Goal: Information Seeking & Learning: Learn about a topic

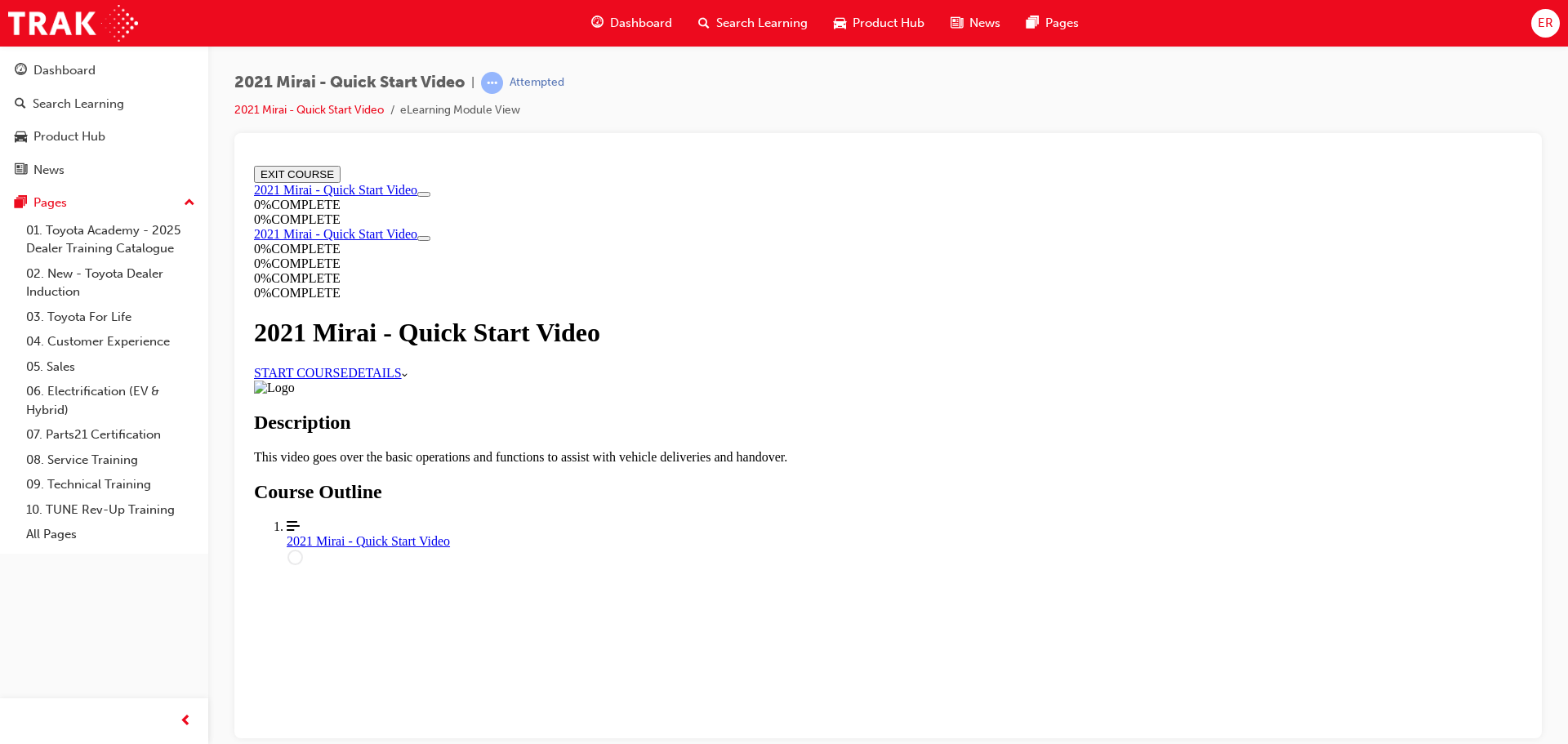
click at [348, 379] on link "START COURSE" at bounding box center [301, 372] width 94 height 14
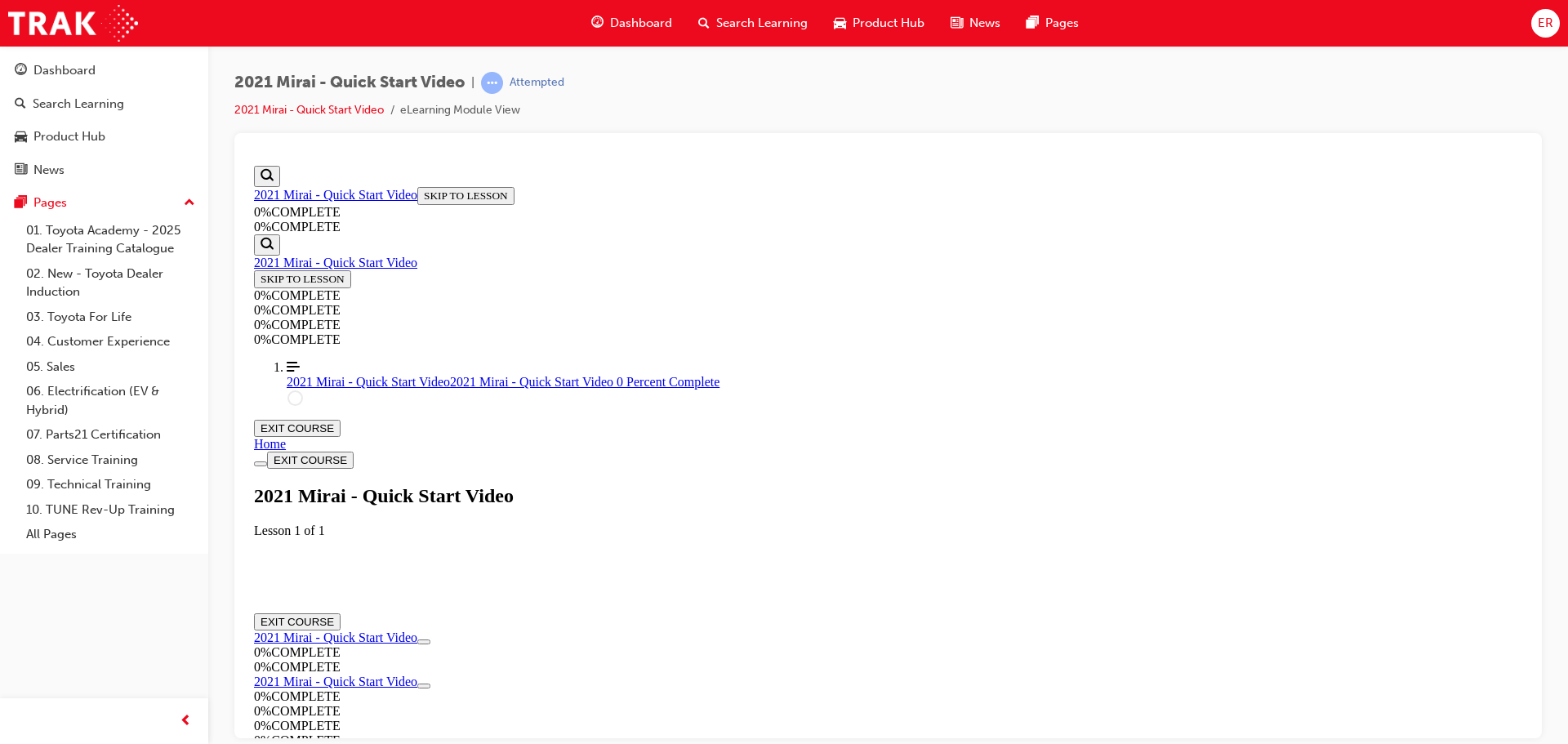
scroll to position [56, 0]
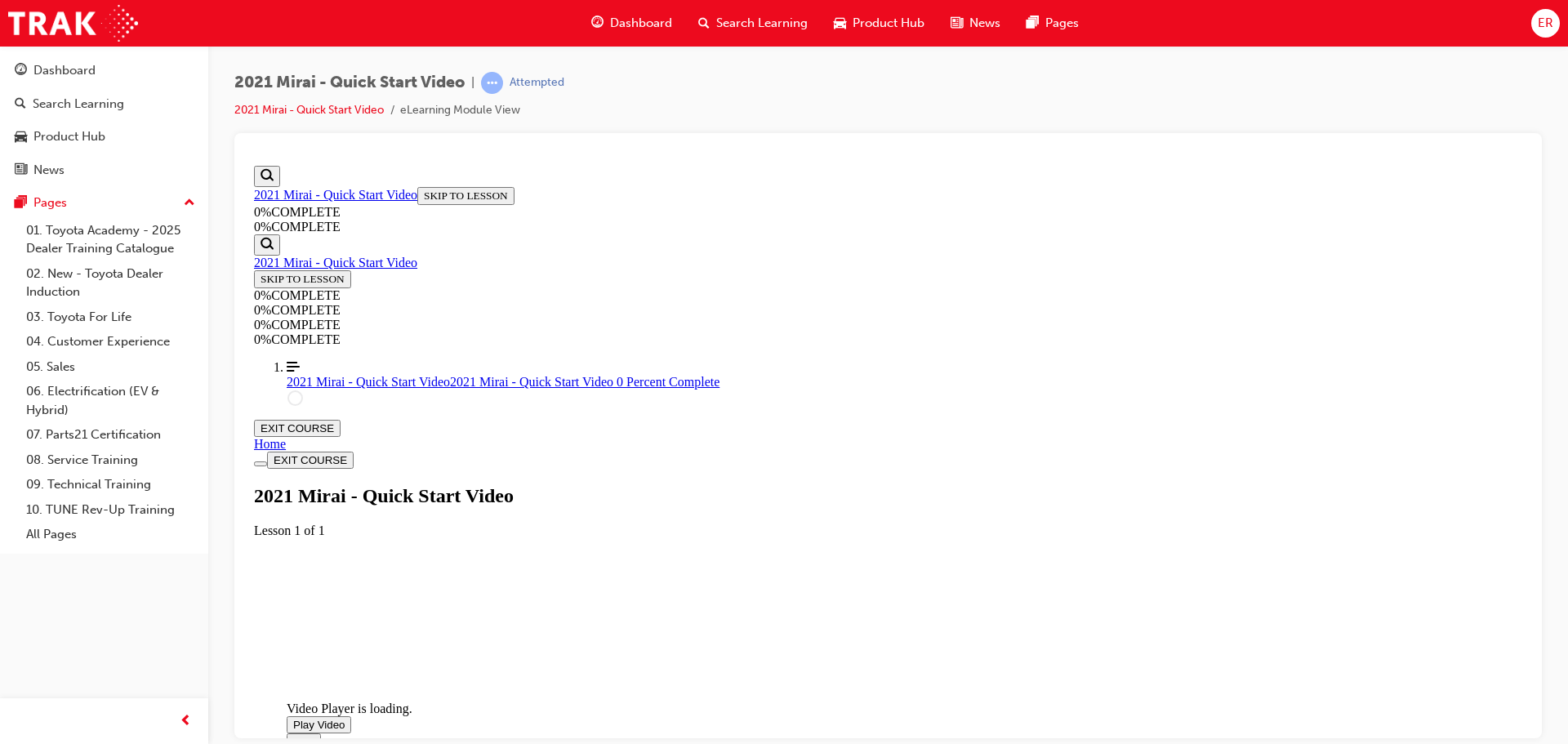
click at [532, 700] on div "Video player. You can use the space bar to toggle playback and arrow keys to sc…" at bounding box center [409, 700] width 245 height 0
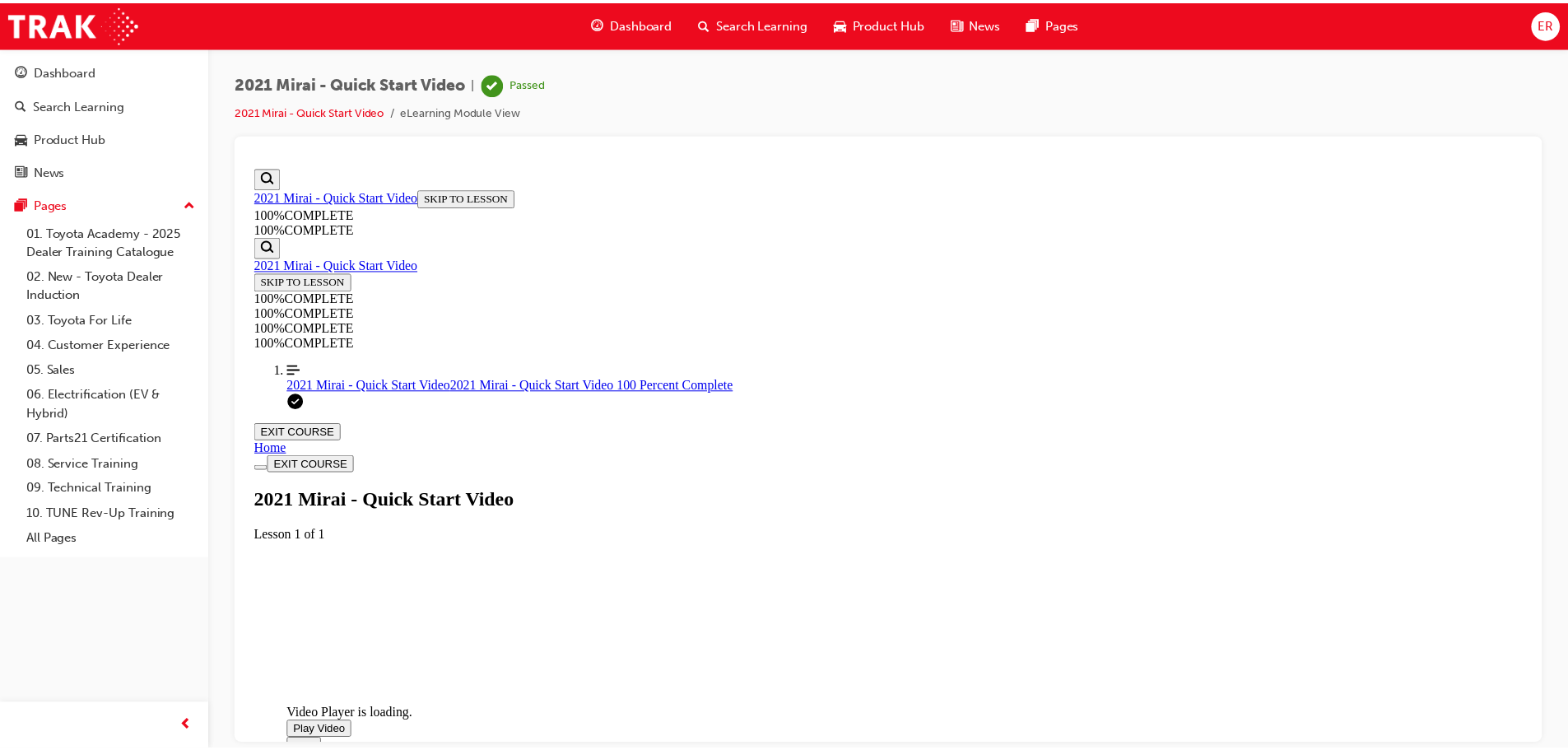
scroll to position [15, 0]
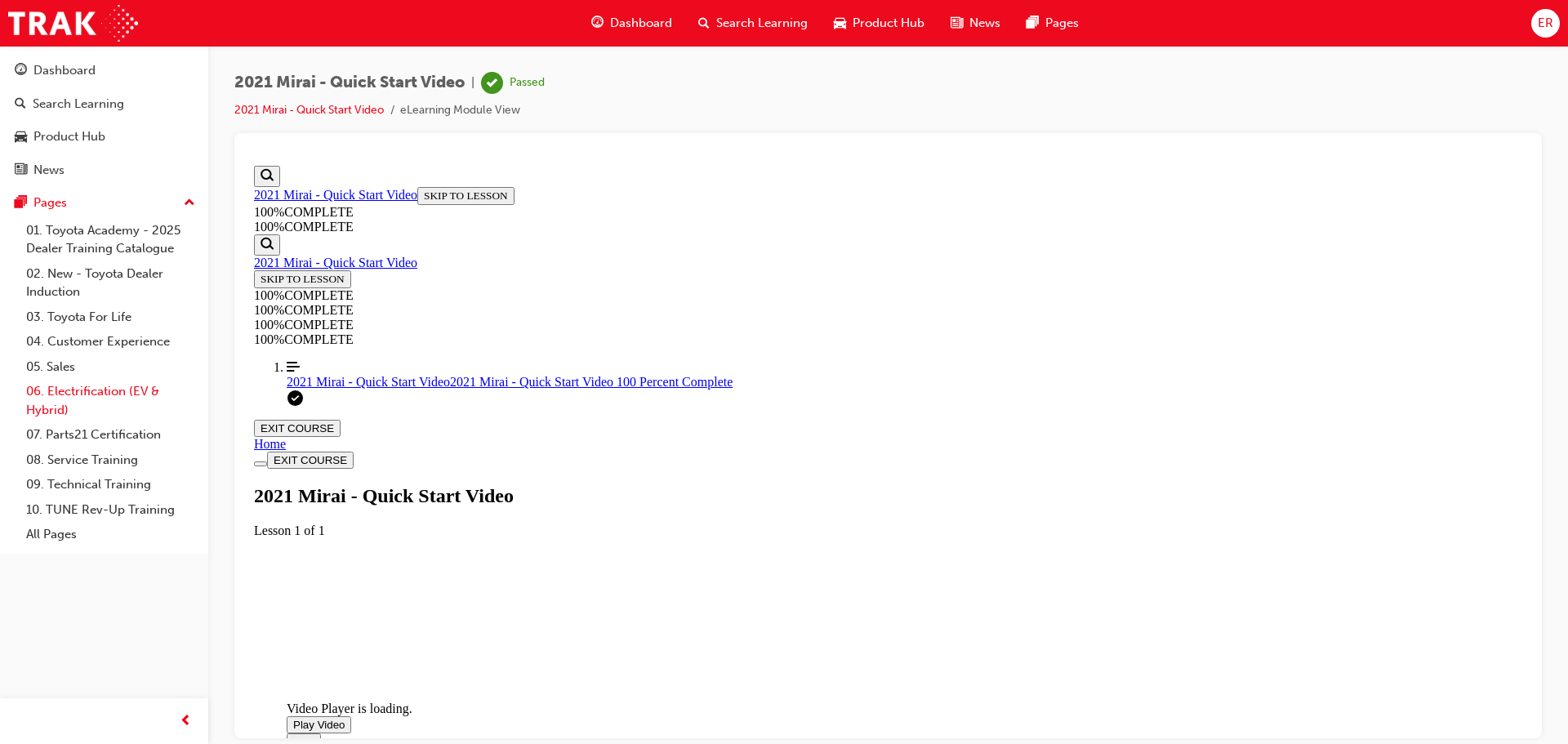
click at [103, 380] on link "06. Electrification (EV & Hybrid)" at bounding box center [110, 400] width 182 height 44
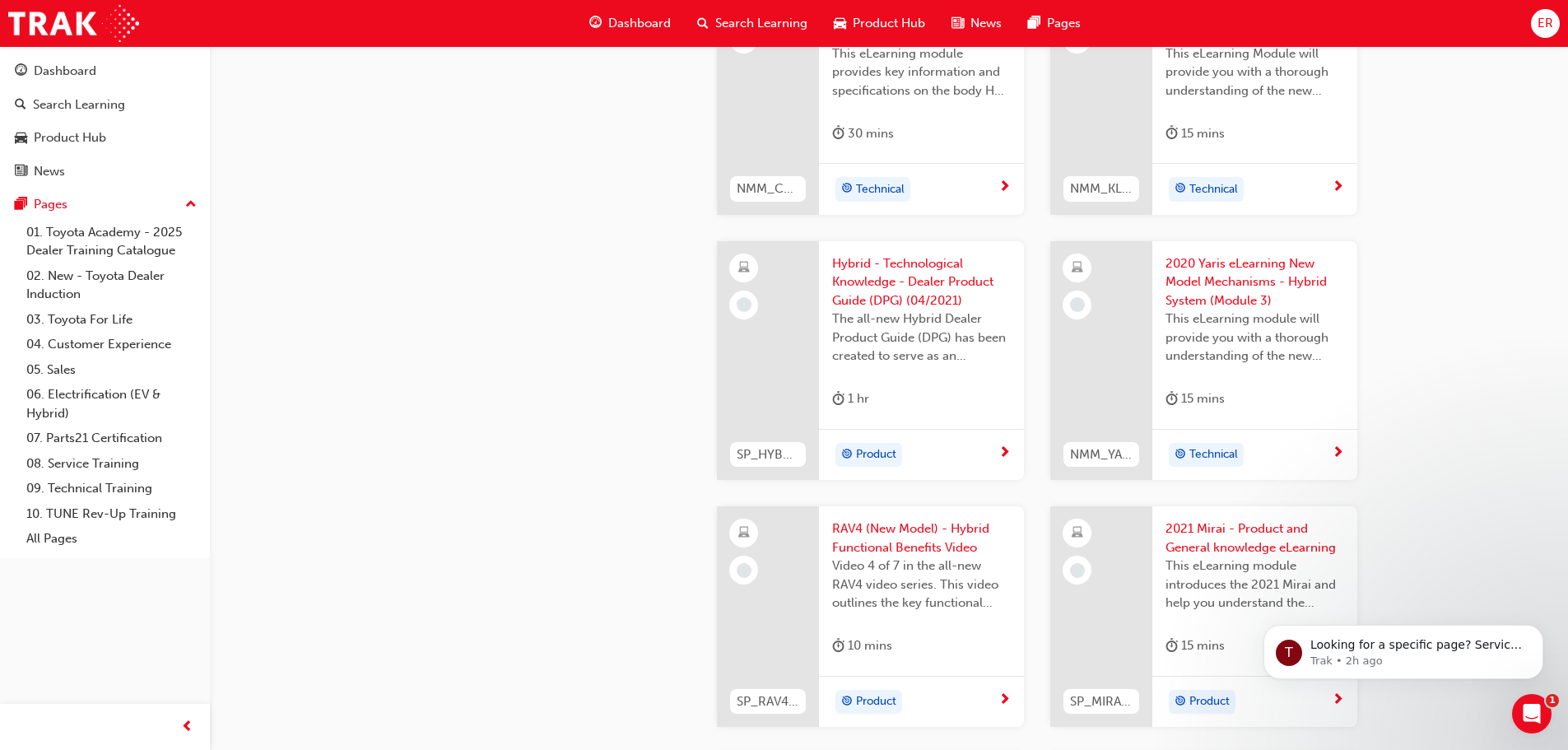
scroll to position [2765, 0]
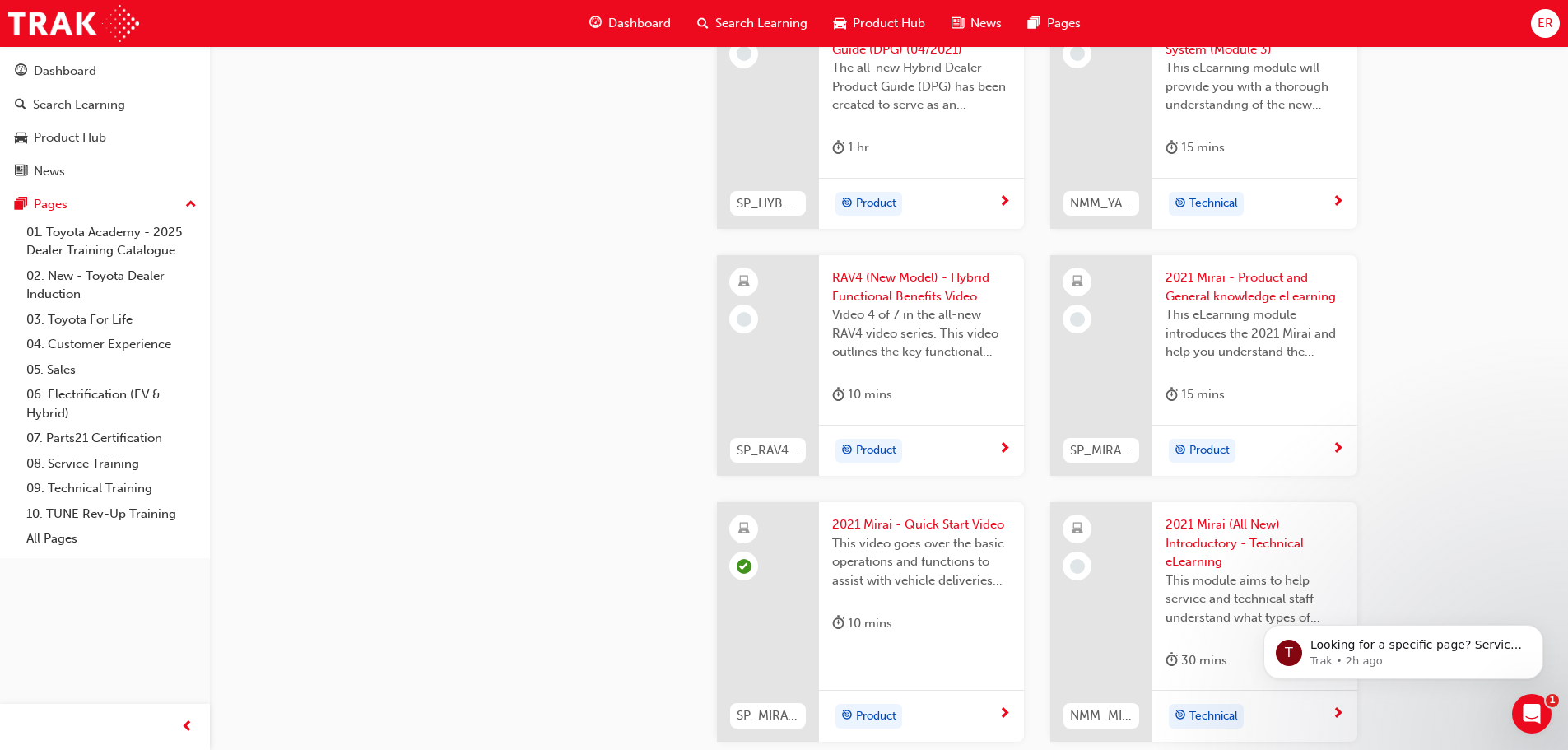
click at [870, 284] on span "RAV4 (New Model) - Hybrid Functional Benefits Video" at bounding box center [922, 287] width 179 height 37
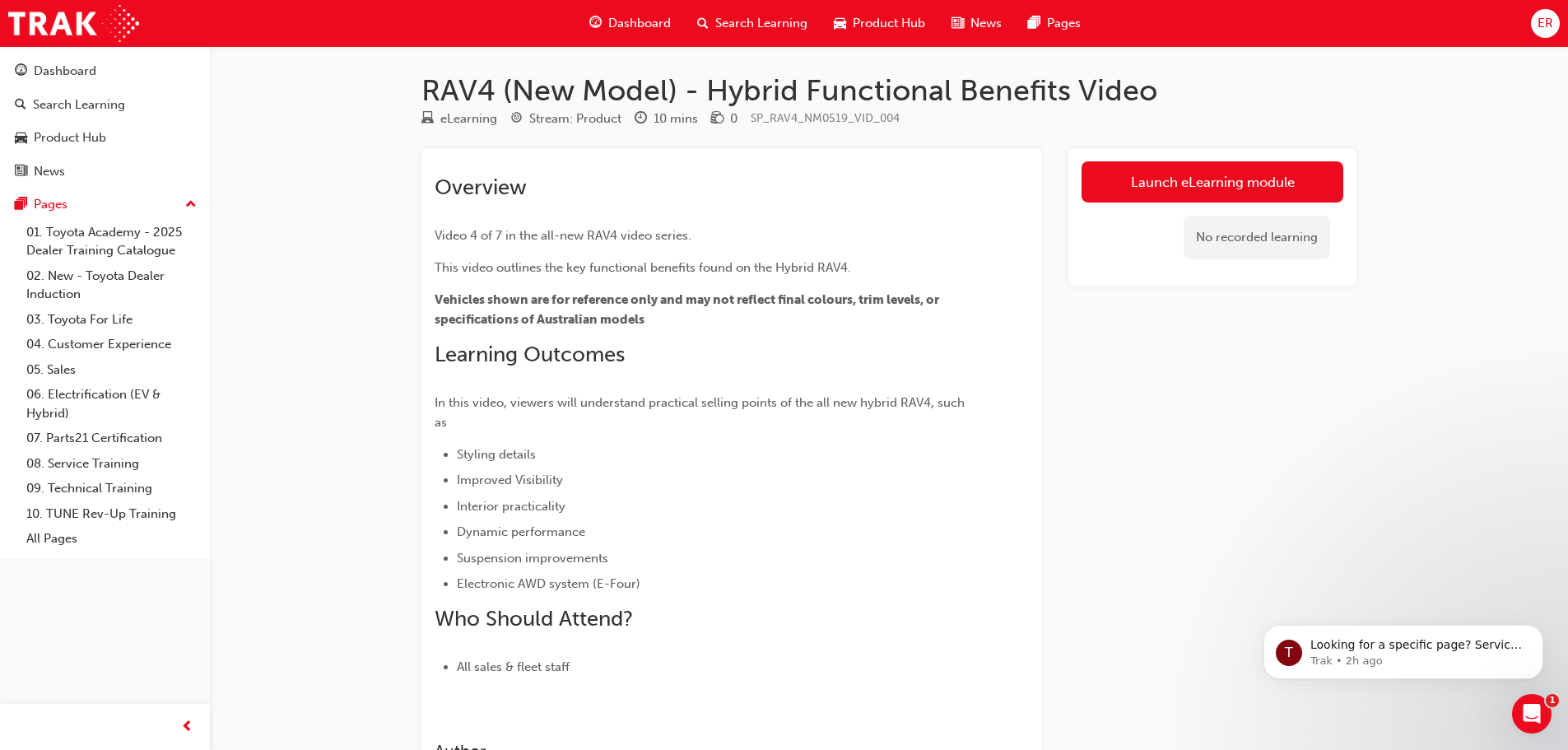
click at [1172, 206] on div "No recorded learning" at bounding box center [1212, 238] width 262 height 70
click at [1158, 191] on link "Launch eLearning module" at bounding box center [1212, 182] width 262 height 42
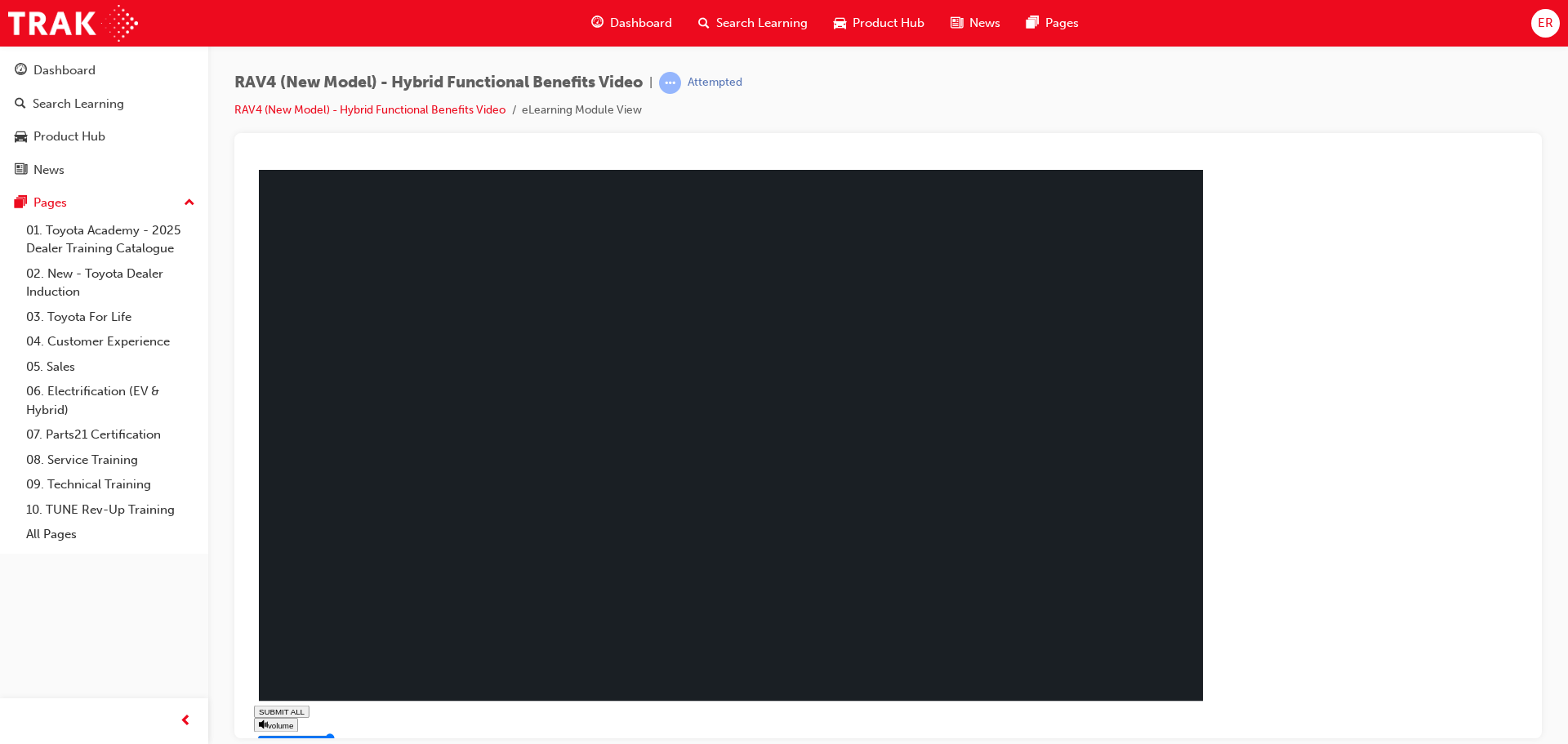
type input "1"
click at [79, 398] on link "06. Electrification (EV & Hybrid)" at bounding box center [110, 400] width 182 height 44
